Goal: Task Accomplishment & Management: Use online tool/utility

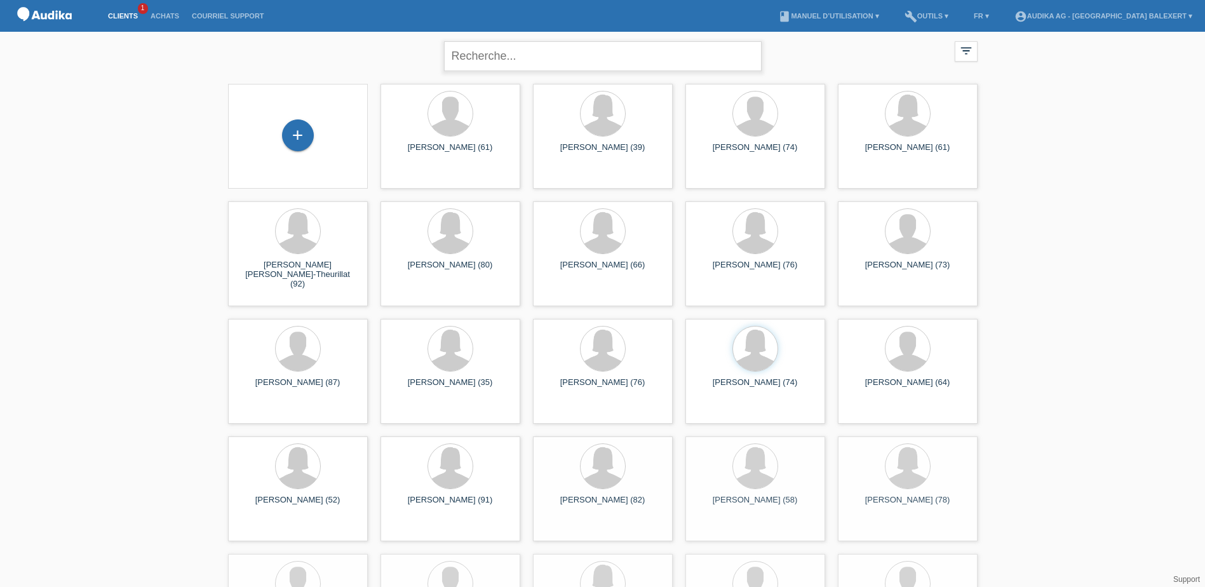
click at [492, 55] on input "text" at bounding box center [603, 56] width 318 height 30
click at [307, 130] on div "+" at bounding box center [298, 135] width 32 height 32
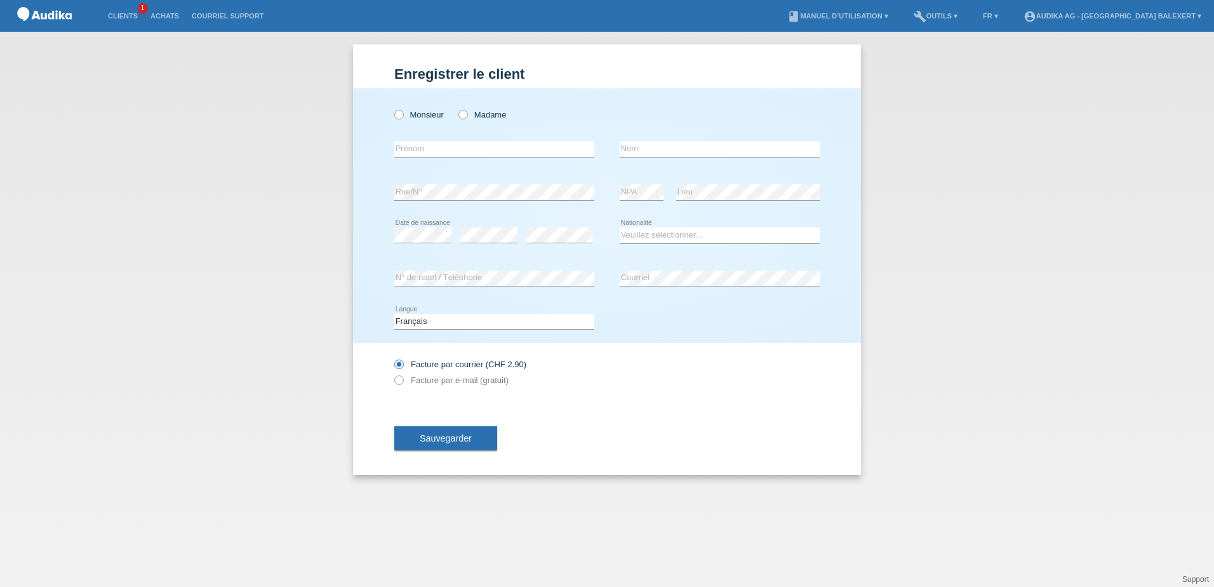
click at [1212, 151] on div "Enregistrer le client Enregistrer le client Enregistrer le client Monsieur Mada…" at bounding box center [607, 309] width 1214 height 555
click at [216, 72] on div "Enregistrer le client Enregistrer le client Enregistrer le client Monsieur Mada…" at bounding box center [607, 309] width 1214 height 555
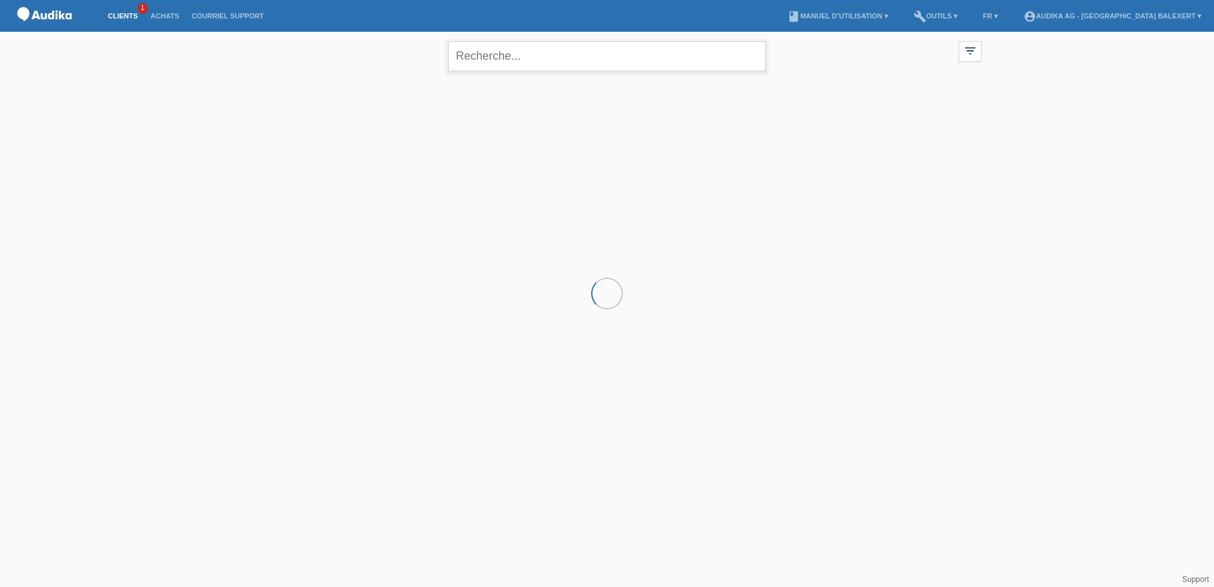
click at [481, 60] on input "text" at bounding box center [607, 56] width 318 height 30
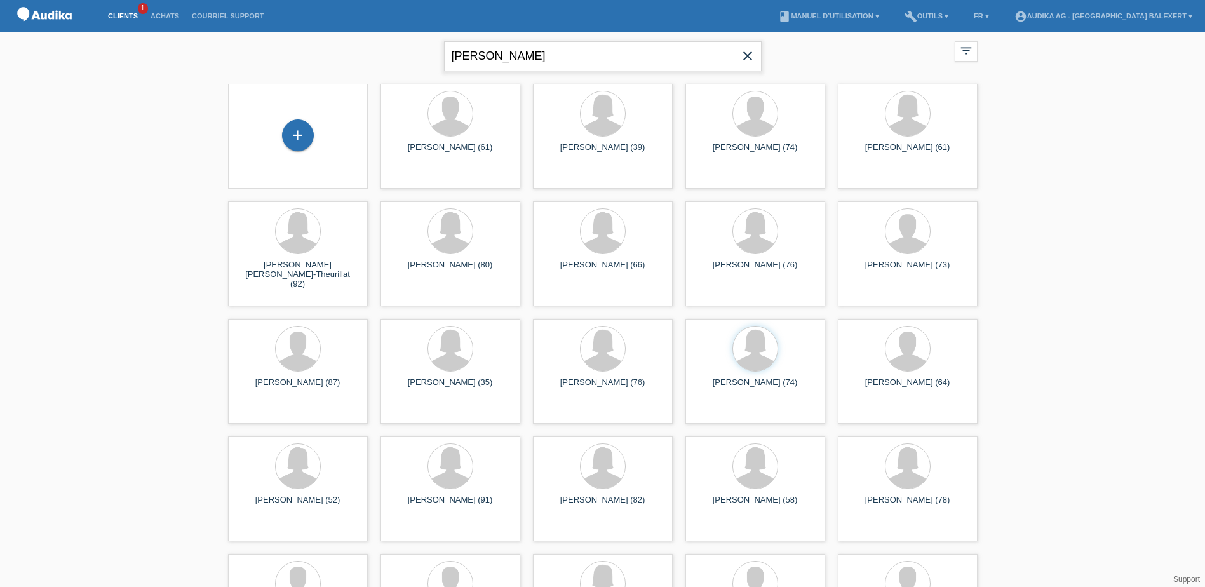
type input "junod"
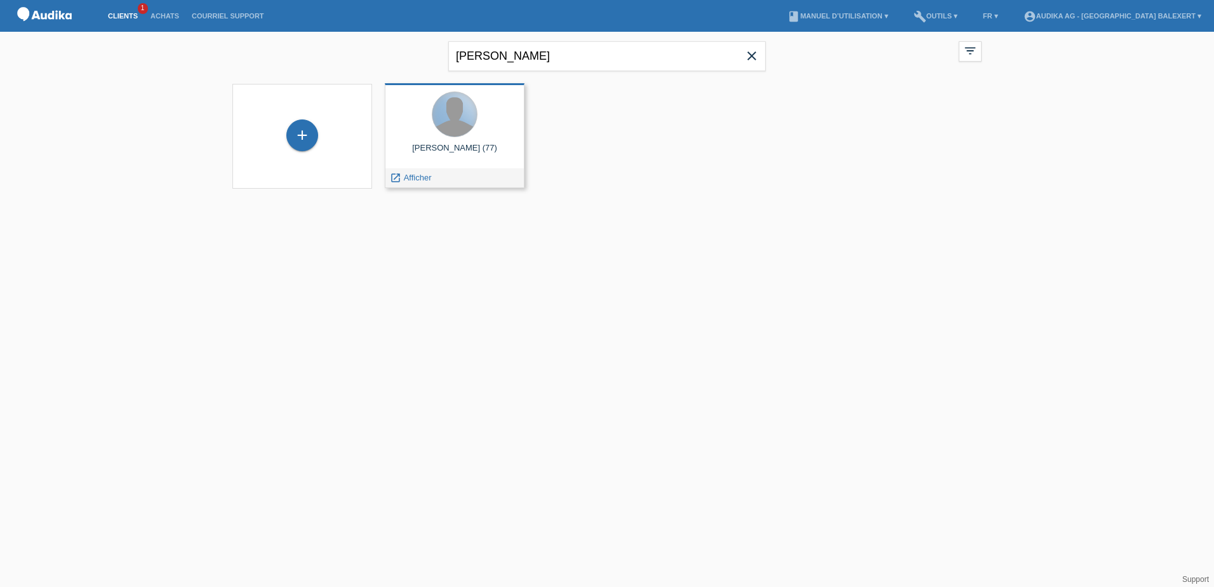
click at [462, 135] on div at bounding box center [454, 114] width 44 height 44
click at [421, 178] on span "Afficher" at bounding box center [418, 178] width 28 height 10
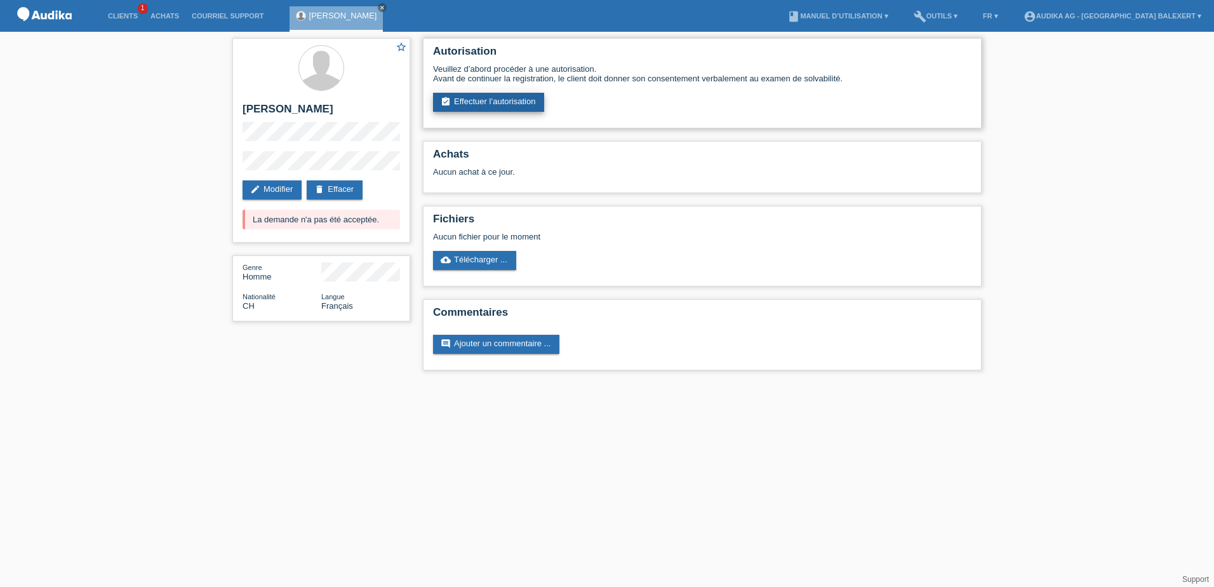
click at [471, 100] on link "assignment_turned_in Effectuer l’autorisation" at bounding box center [488, 102] width 111 height 19
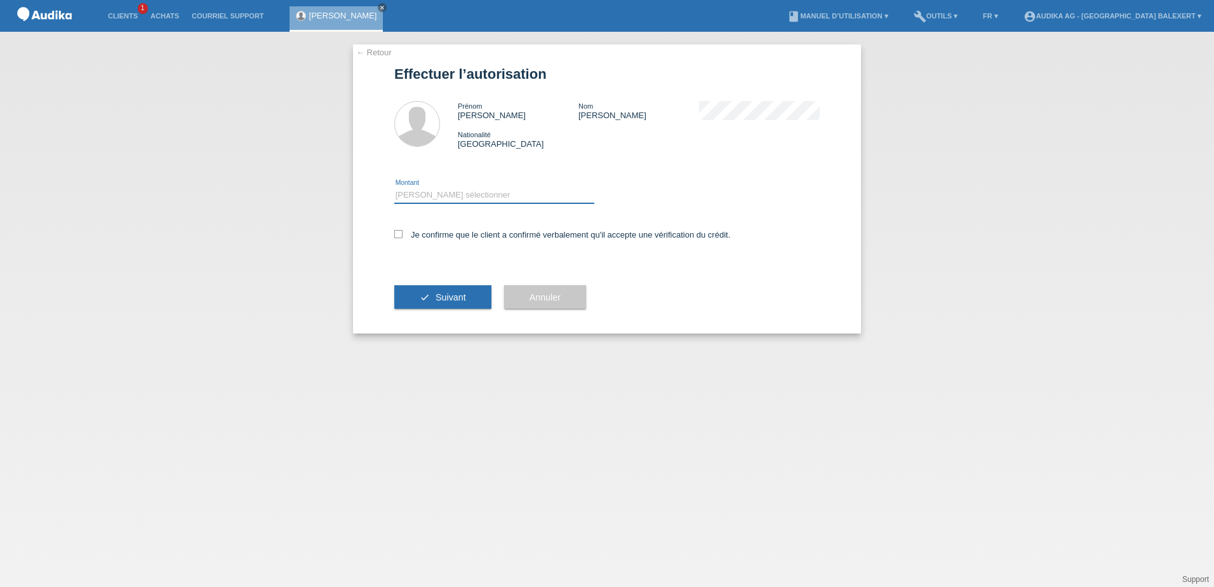
click at [450, 192] on select "Veuillez sélectionner CHF 1.00 - CHF 499.00 CHF 500.00 - CHF 1'999.00 CHF 2'000…" at bounding box center [494, 194] width 200 height 15
click at [394, 187] on select "Veuillez sélectionner CHF 1.00 - CHF 499.00 CHF 500.00 - CHF 1'999.00 CHF 2'000…" at bounding box center [494, 194] width 200 height 15
click at [429, 192] on select "Veuillez sélectionner CHF 1.00 - CHF 499.00 CHF 500.00 - CHF 1'999.00 CHF 2'000…" at bounding box center [494, 194] width 200 height 15
select select "2"
click at [394, 187] on select "Veuillez sélectionner CHF 1.00 - CHF 499.00 CHF 500.00 - CHF 1'999.00 CHF 2'000…" at bounding box center [494, 194] width 200 height 15
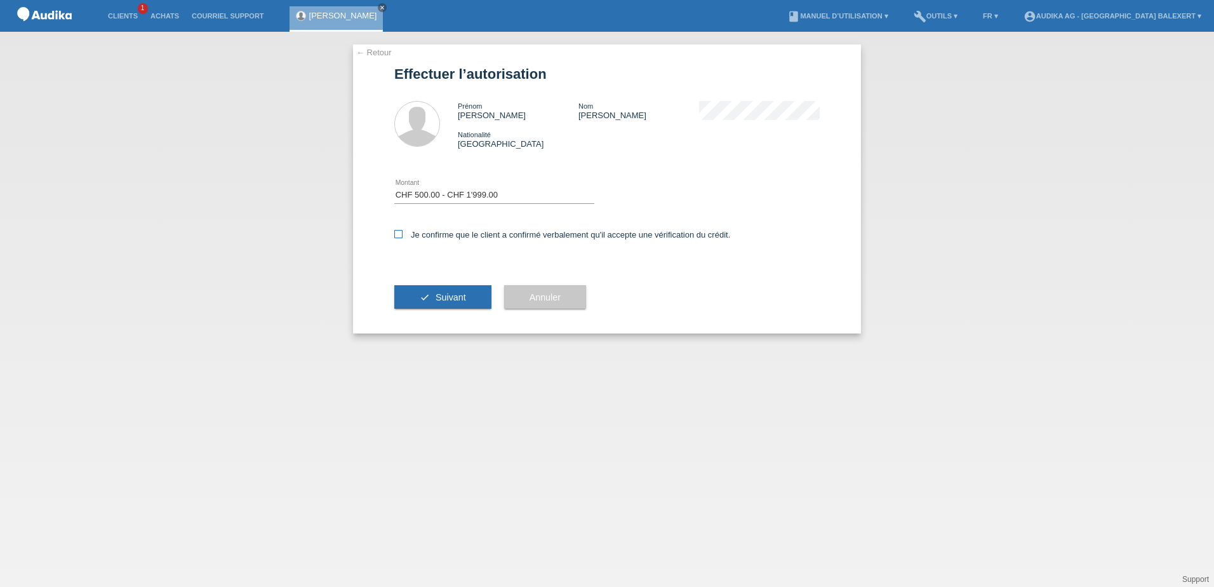
click at [402, 232] on icon at bounding box center [398, 234] width 8 height 8
click at [402, 232] on input "Je confirme que le client a confirmé verbalement qu'il accepte une vérification…" at bounding box center [398, 234] width 8 height 8
checkbox input "true"
click at [451, 294] on span "Suivant" at bounding box center [451, 297] width 30 height 10
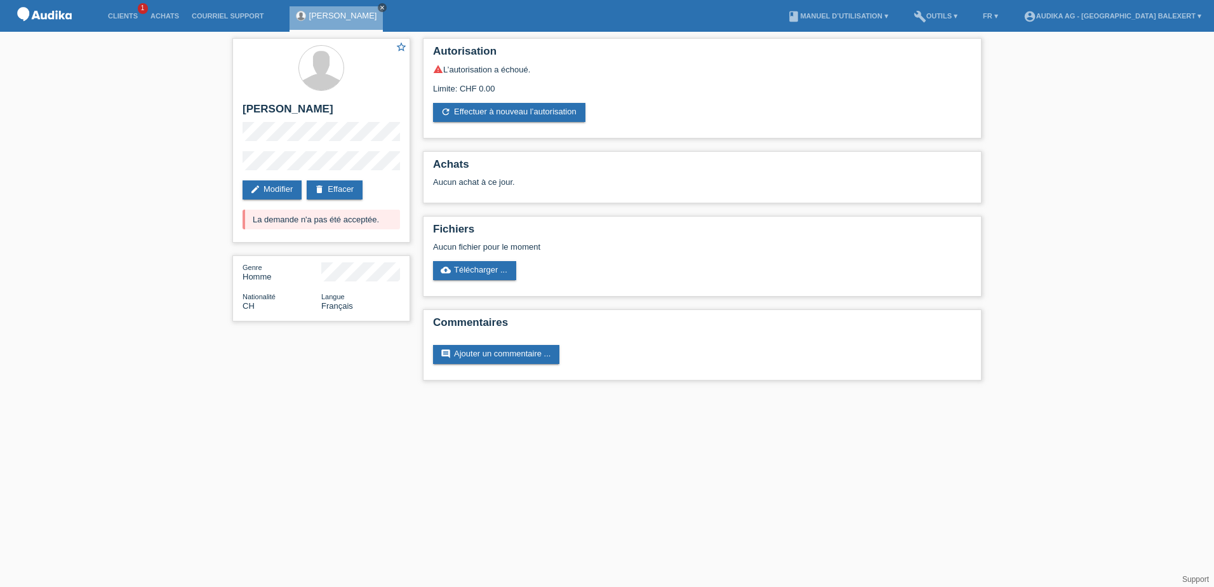
click at [379, 7] on icon "close" at bounding box center [382, 7] width 6 height 6
